Goal: Check status: Check status

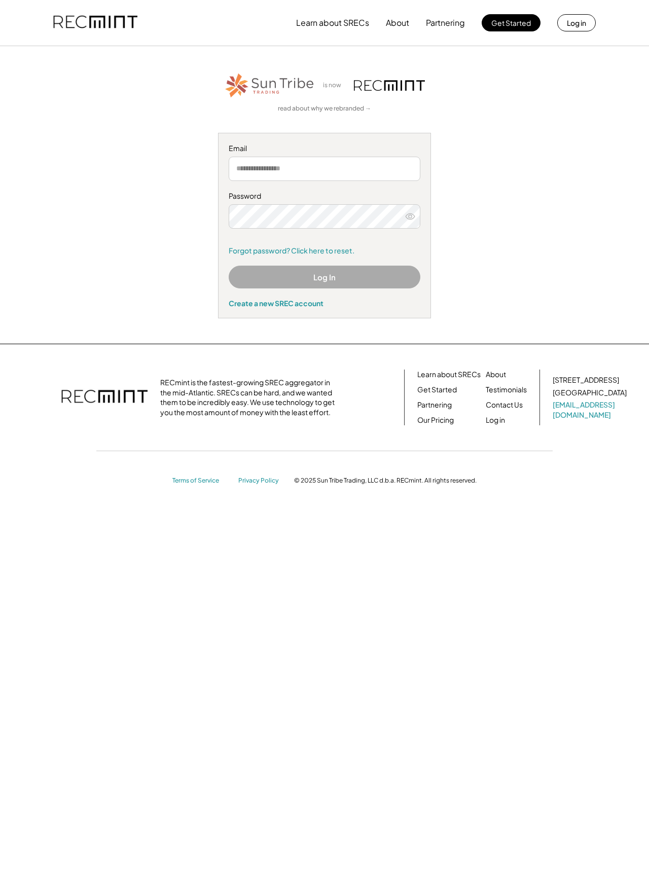
click at [283, 176] on input "email" at bounding box center [325, 169] width 192 height 24
type input "**********"
click at [383, 266] on button "Log In" at bounding box center [325, 277] width 192 height 23
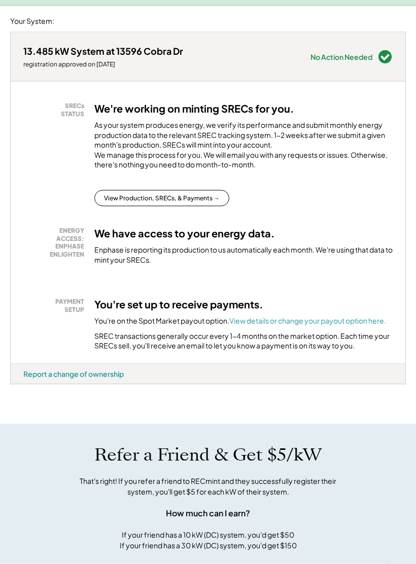
scroll to position [183, 0]
click at [196, 204] on button "View Production, SRECs, & Payments →" at bounding box center [161, 198] width 135 height 16
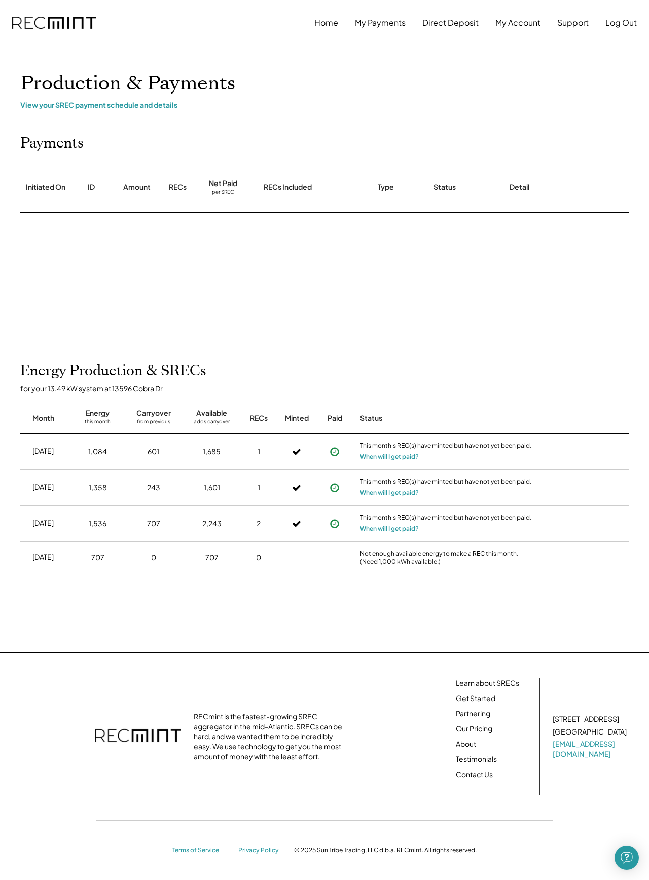
click at [415, 452] on button "When will I get paid?" at bounding box center [389, 457] width 59 height 10
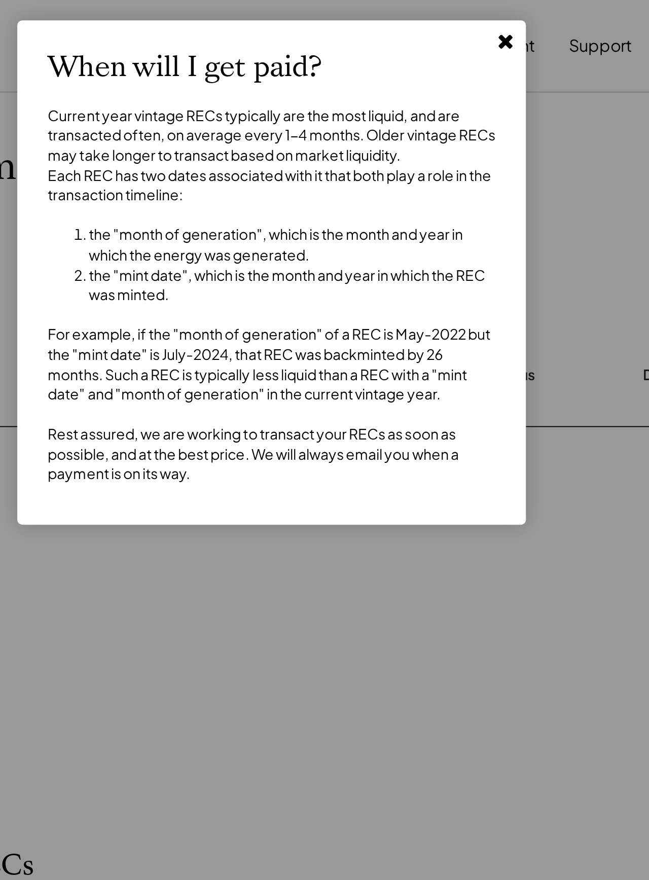
click at [415, 26] on button at bounding box center [440, 20] width 15 height 15
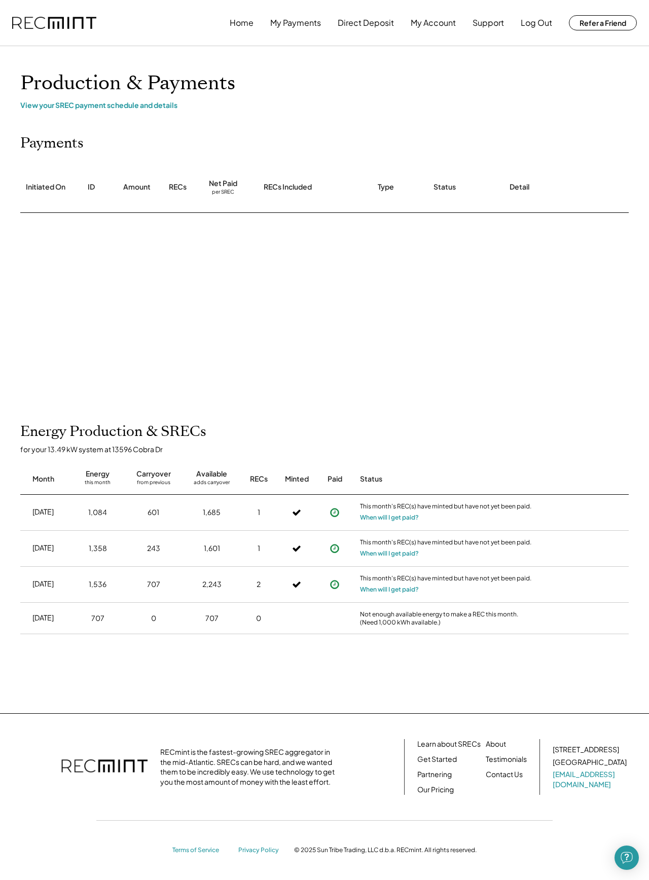
click at [285, 25] on button "My Payments" at bounding box center [295, 23] width 51 height 20
click at [287, 30] on button "My Payments" at bounding box center [295, 23] width 51 height 20
click at [361, 31] on button "Direct Deposit" at bounding box center [366, 23] width 56 height 20
click at [405, 588] on button "When will I get paid?" at bounding box center [389, 590] width 59 height 10
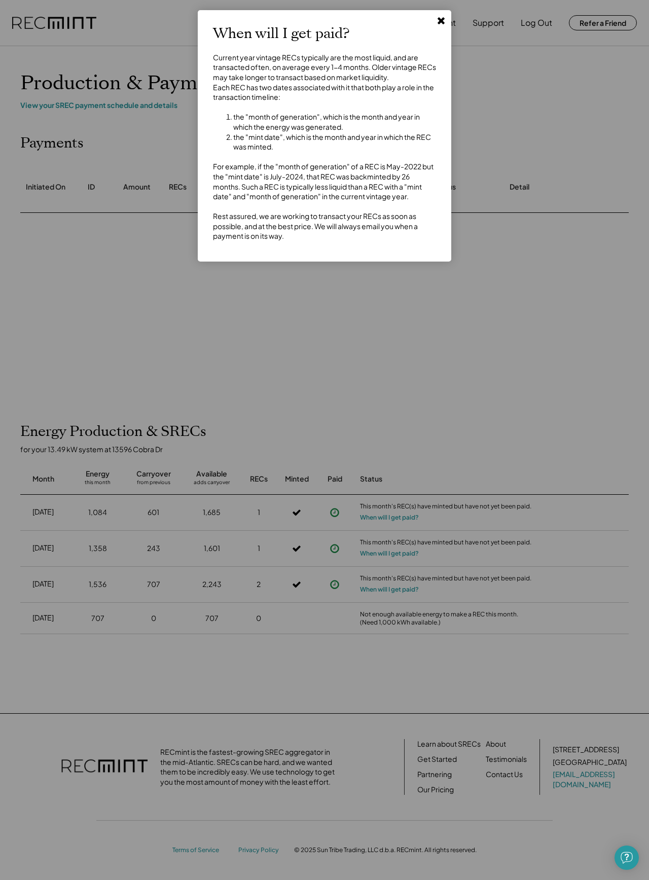
click at [437, 29] on div "When will I get paid? Current year vintage RECs typically are the most liquid, …" at bounding box center [325, 135] width 254 height 251
click at [426, 27] on div "When will I get paid? Current year vintage RECs typically are the most liquid, …" at bounding box center [324, 135] width 223 height 221
click at [436, 24] on button at bounding box center [440, 20] width 15 height 15
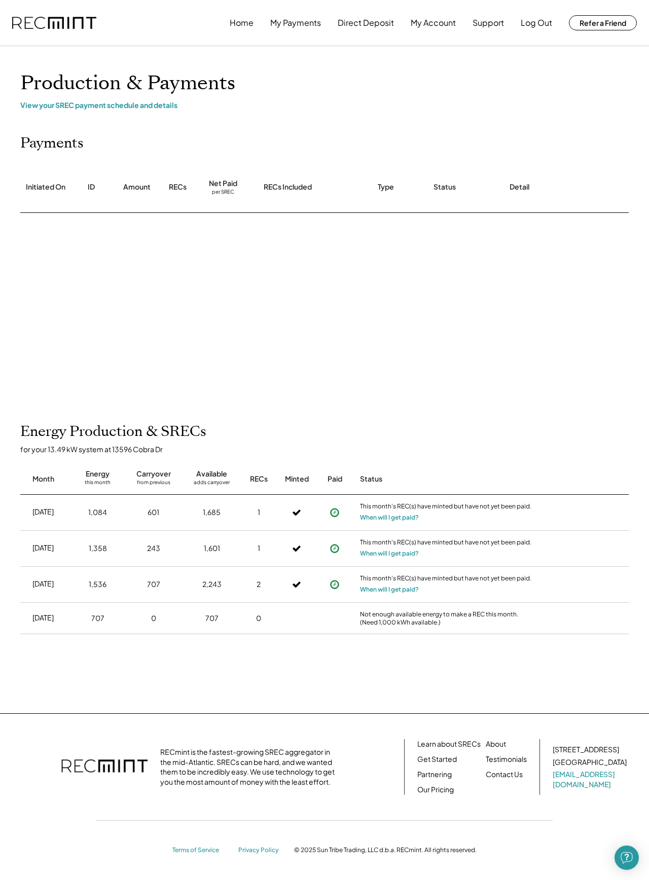
click at [426, 23] on button "My Account" at bounding box center [433, 23] width 45 height 20
